Goal: Check status: Check status

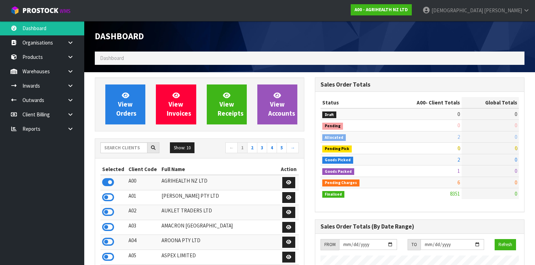
scroll to position [529, 220]
click at [408, 8] on strong "A00 - AGRIHEALTH NZ LTD" at bounding box center [380, 10] width 53 height 6
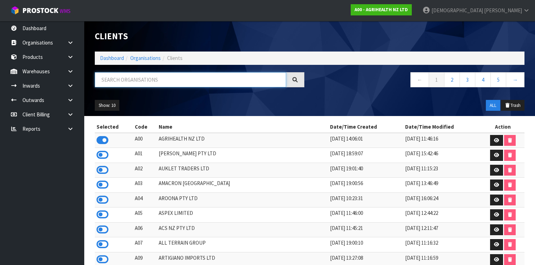
click at [176, 75] on input "text" at bounding box center [190, 79] width 191 height 15
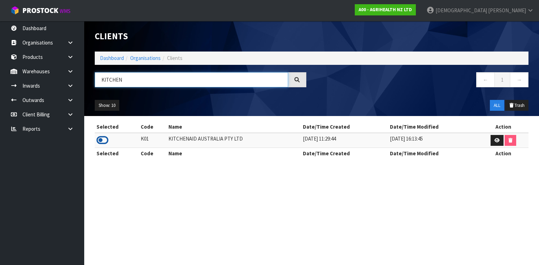
type input "KITCHEN"
click at [105, 139] on icon at bounding box center [103, 140] width 12 height 11
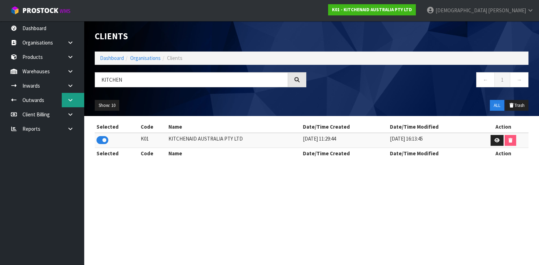
click at [62, 100] on link at bounding box center [73, 100] width 22 height 14
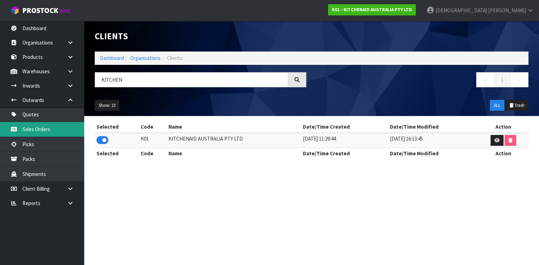
click at [48, 131] on link "Sales Orders" at bounding box center [42, 129] width 84 height 14
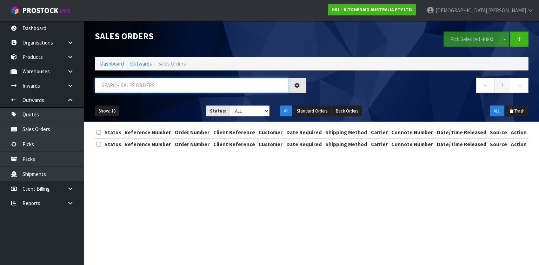
click at [148, 86] on input "text" at bounding box center [191, 85] width 193 height 15
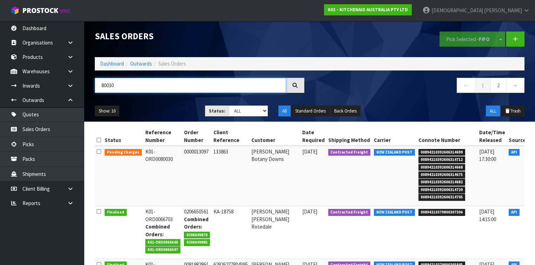
type input "80030"
click at [536, 151] on icon at bounding box center [538, 153] width 5 height 5
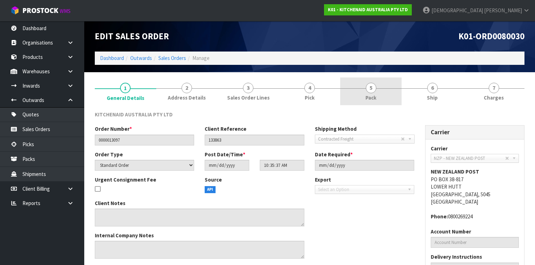
click at [377, 94] on link "5 Pack" at bounding box center [370, 92] width 61 height 28
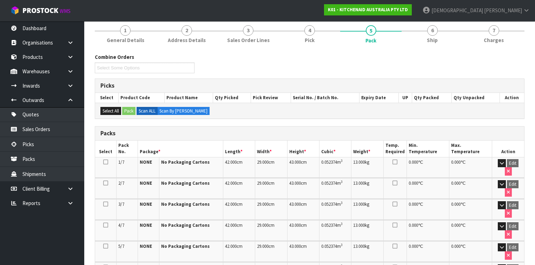
scroll to position [56, 0]
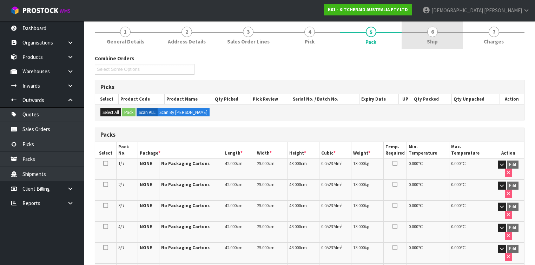
click at [436, 39] on span "Ship" at bounding box center [432, 41] width 11 height 7
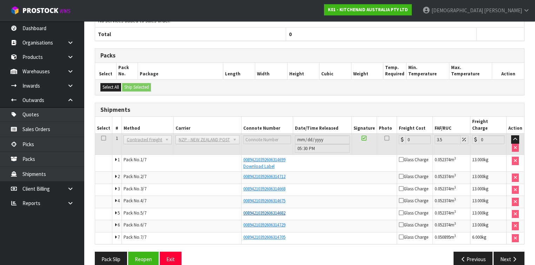
scroll to position [256, 0]
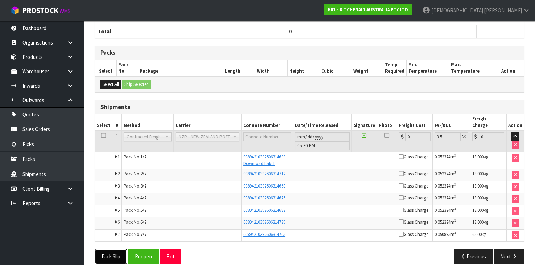
click at [114, 251] on button "Pack Slip" at bounding box center [111, 256] width 32 height 15
